Goal: Task Accomplishment & Management: Use online tool/utility

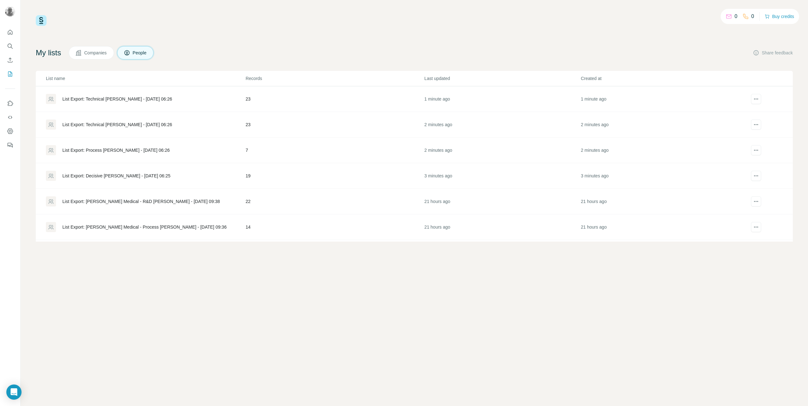
click at [90, 99] on div "List Export: Technical [PERSON_NAME] - [DATE] 06:26" at bounding box center [117, 99] width 110 height 6
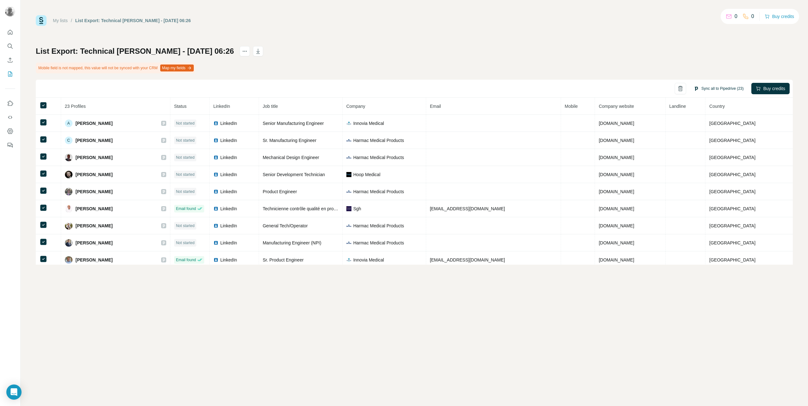
click at [719, 88] on button "Sync all to Pipedrive (23)" at bounding box center [718, 88] width 59 height 9
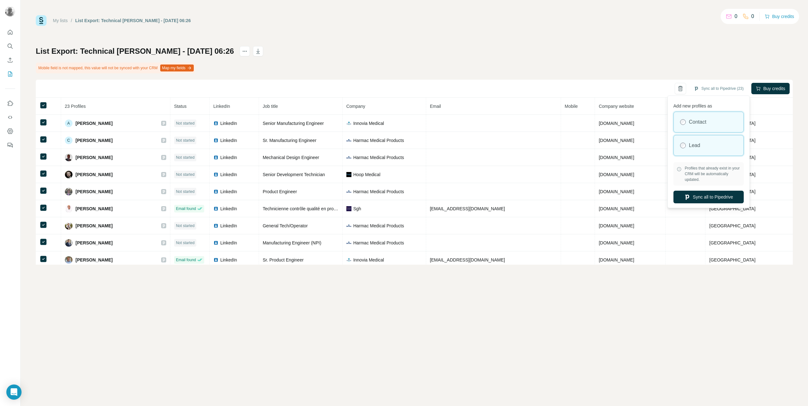
click at [687, 148] on div "Lead" at bounding box center [709, 145] width 70 height 20
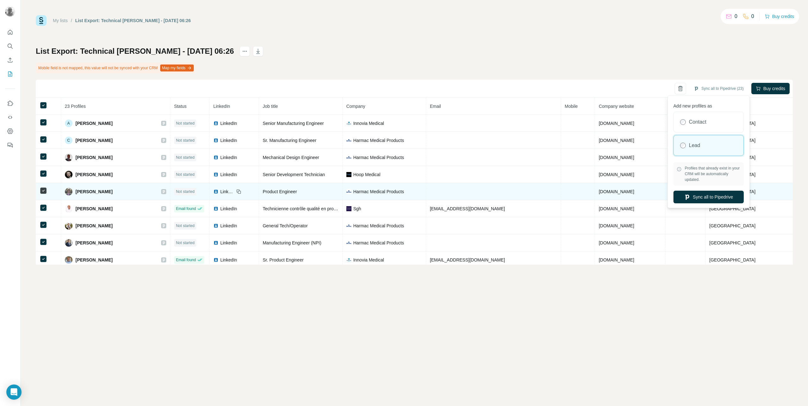
click at [690, 196] on button "Sync all to Pipedrive" at bounding box center [708, 197] width 70 height 13
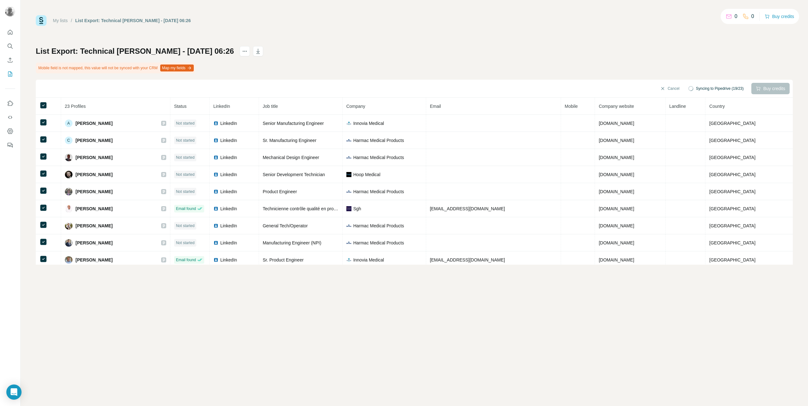
click at [64, 20] on link "My lists" at bounding box center [60, 20] width 15 height 5
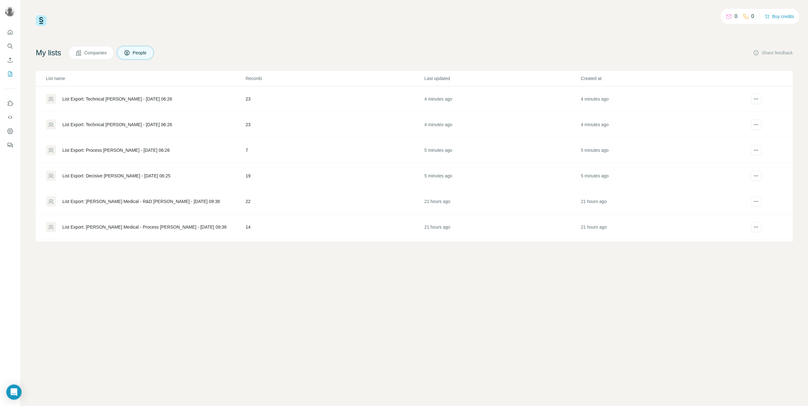
click at [91, 123] on div "List Export: Technical [PERSON_NAME] - [DATE] 06:26" at bounding box center [117, 125] width 110 height 6
click at [99, 98] on div "List Export: Technical [PERSON_NAME] - [DATE] 06:26" at bounding box center [117, 99] width 110 height 6
click at [753, 98] on icon "actions" at bounding box center [756, 99] width 6 height 6
click at [740, 120] on div "Delete list" at bounding box center [742, 123] width 79 height 11
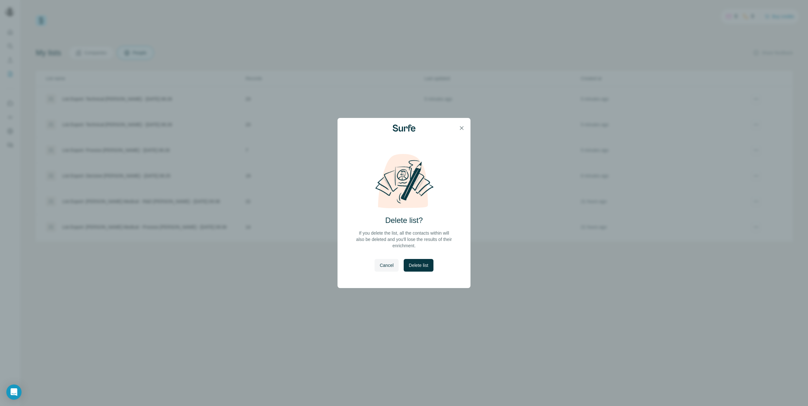
click at [425, 268] on span "Delete list" at bounding box center [418, 265] width 19 height 6
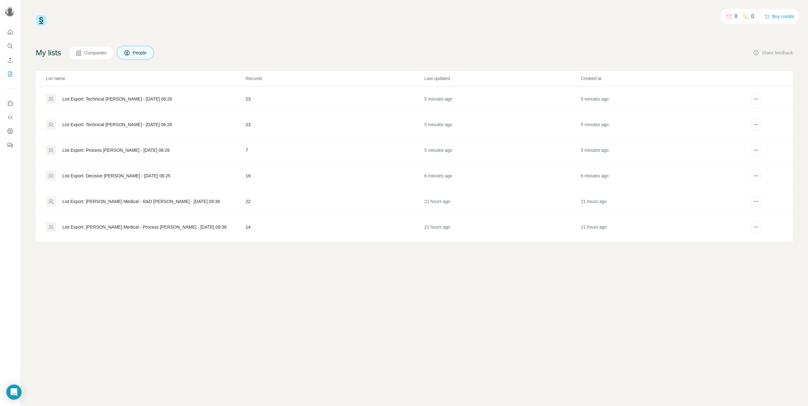
click at [75, 151] on div "List Export: Process [PERSON_NAME] - [DATE] 06:26" at bounding box center [115, 150] width 107 height 6
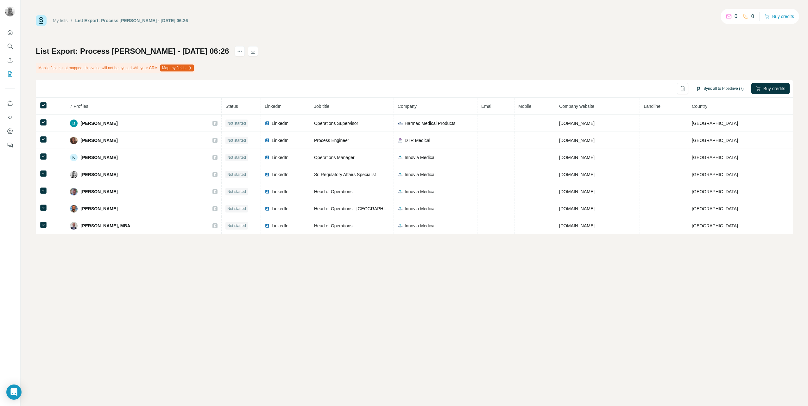
click at [699, 91] on button "Sync all to Pipedrive (7)" at bounding box center [719, 88] width 57 height 9
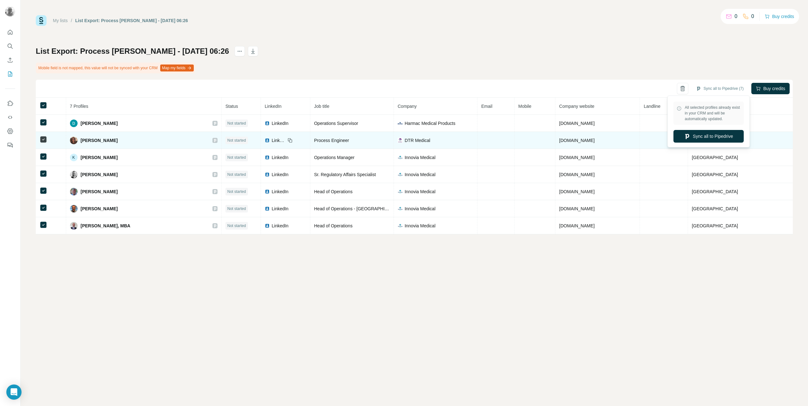
click at [695, 138] on button "Sync all to Pipedrive" at bounding box center [708, 136] width 70 height 13
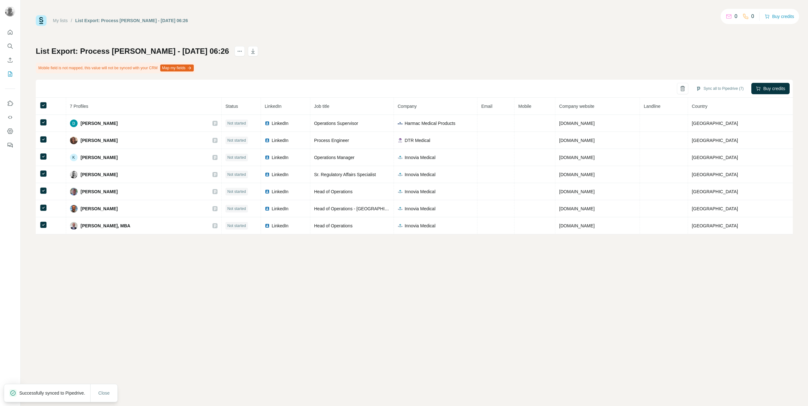
click at [62, 17] on div "My lists / List Export: Process [PERSON_NAME] - [DATE] 06:26" at bounding box center [112, 20] width 152 height 11
click at [62, 21] on link "My lists" at bounding box center [60, 20] width 15 height 5
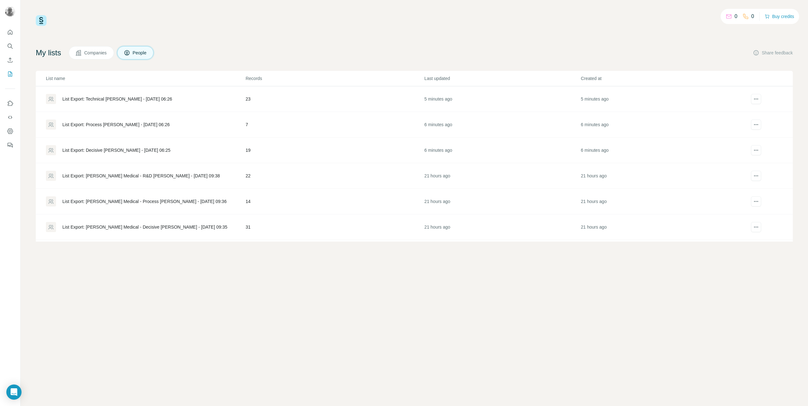
click at [154, 148] on div "List Export: Decisive [PERSON_NAME] - [DATE] 06:25" at bounding box center [116, 150] width 108 height 6
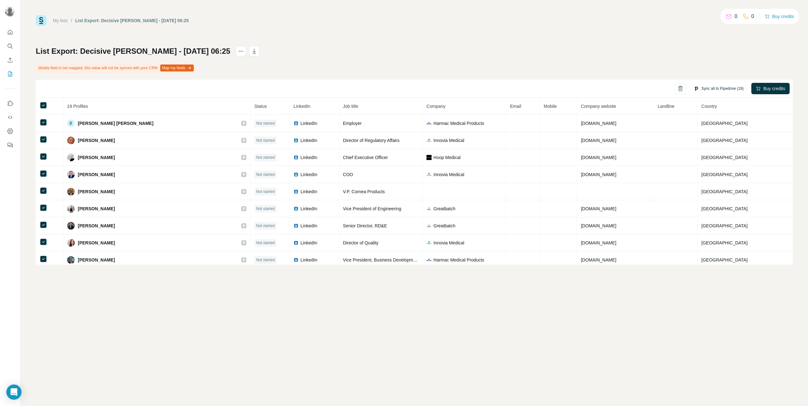
click at [697, 89] on button "Sync all to Pipedrive (19)" at bounding box center [718, 88] width 59 height 9
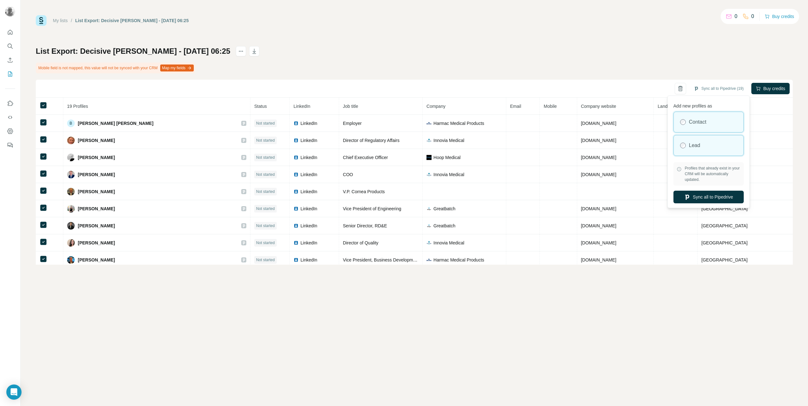
click at [694, 149] on label "Lead" at bounding box center [694, 146] width 11 height 8
click at [708, 200] on button "Sync all to Pipedrive" at bounding box center [708, 197] width 70 height 13
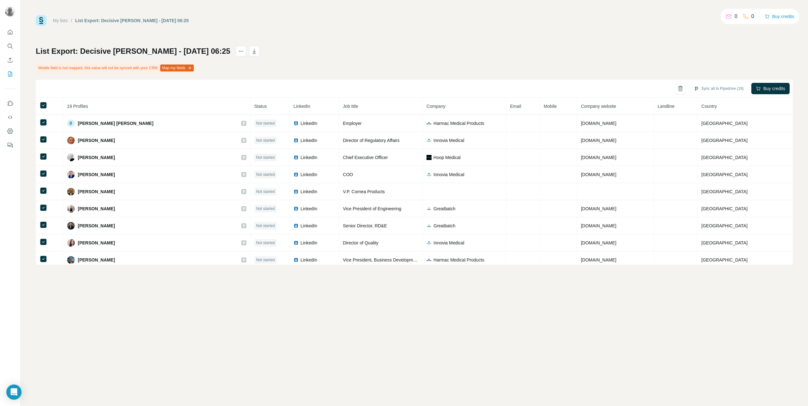
click at [64, 21] on link "My lists" at bounding box center [60, 20] width 15 height 5
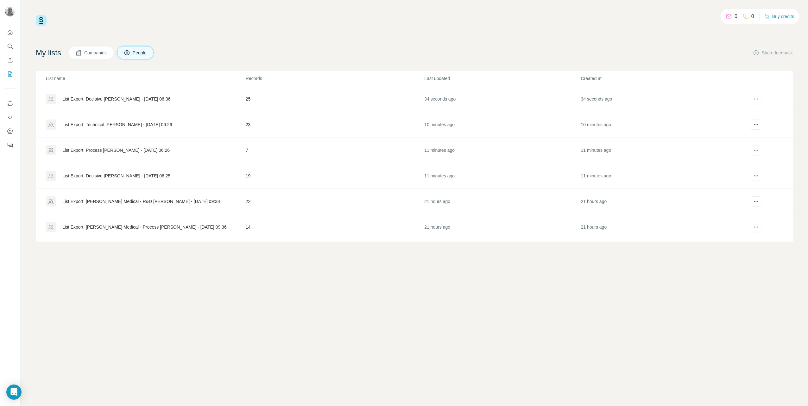
click at [94, 122] on div "List Export: Technical [PERSON_NAME] - [DATE] 06:26" at bounding box center [117, 125] width 110 height 6
click at [137, 98] on div "List Export: Decisive [PERSON_NAME] - [DATE] 06:36" at bounding box center [116, 99] width 108 height 6
click at [108, 123] on div "List Export: Technical [PERSON_NAME] - [DATE] 06:26" at bounding box center [117, 125] width 110 height 6
click at [125, 97] on div "List Export: R&D [PERSON_NAME] - [DATE] 06:38" at bounding box center [112, 99] width 101 height 6
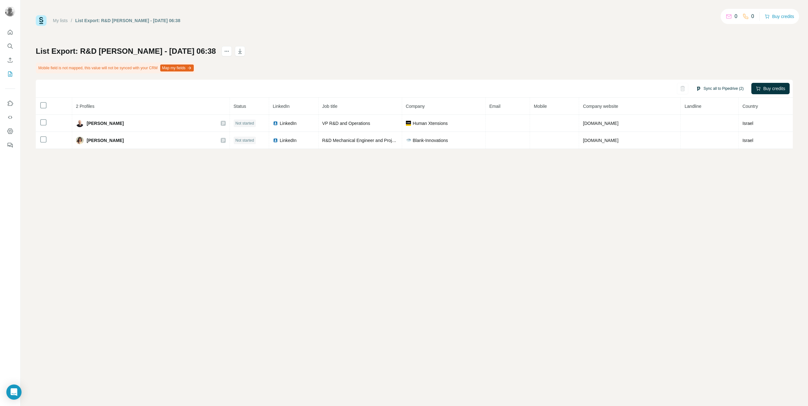
click at [706, 88] on button "Sync all to Pipedrive (2)" at bounding box center [719, 88] width 57 height 9
click at [709, 137] on button "Sync all to Pipedrive" at bounding box center [708, 136] width 70 height 13
click at [63, 20] on link "My lists" at bounding box center [60, 20] width 15 height 5
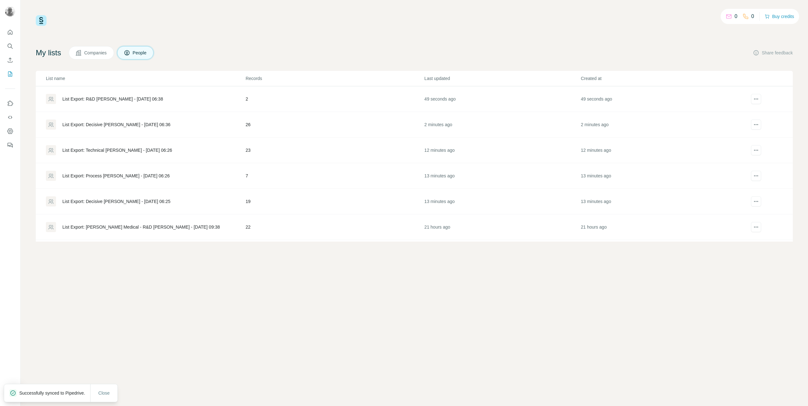
click at [84, 125] on div "List Export: Decisive [PERSON_NAME] - [DATE] 06:36" at bounding box center [116, 125] width 108 height 6
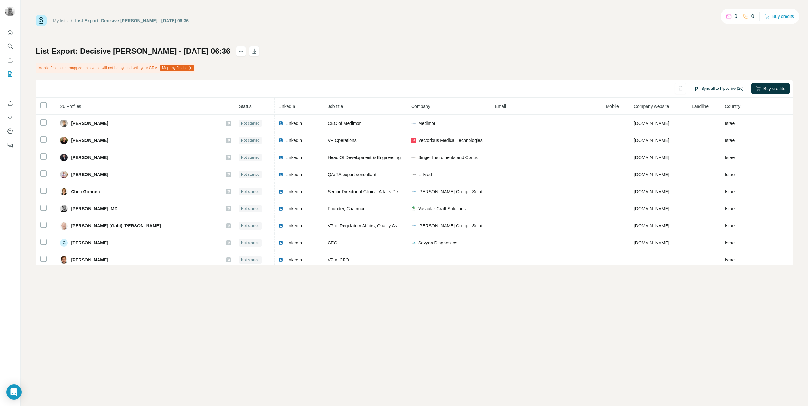
click at [696, 90] on button "Sync all to Pipedrive (26)" at bounding box center [718, 88] width 59 height 9
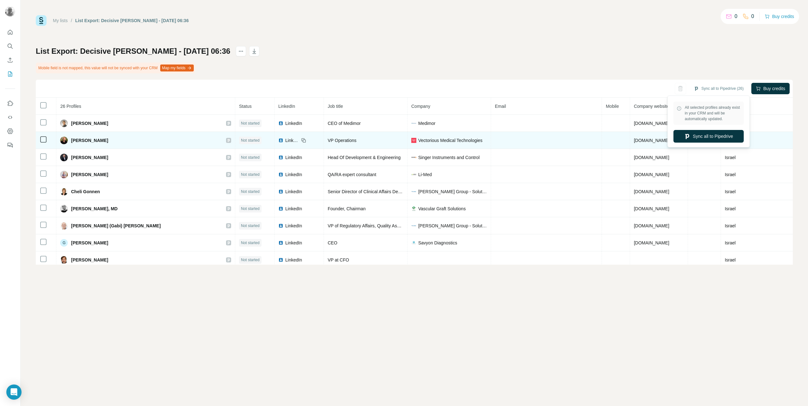
drag, startPoint x: 702, startPoint y: 135, endPoint x: 698, endPoint y: 138, distance: 4.8
click at [701, 135] on button "Sync all to Pipedrive" at bounding box center [708, 136] width 70 height 13
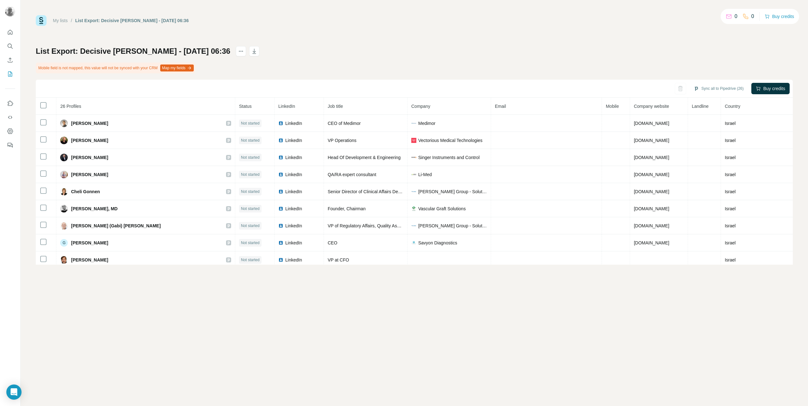
click at [57, 21] on link "My lists" at bounding box center [60, 20] width 15 height 5
